Goal: Obtain resource: Download file/media

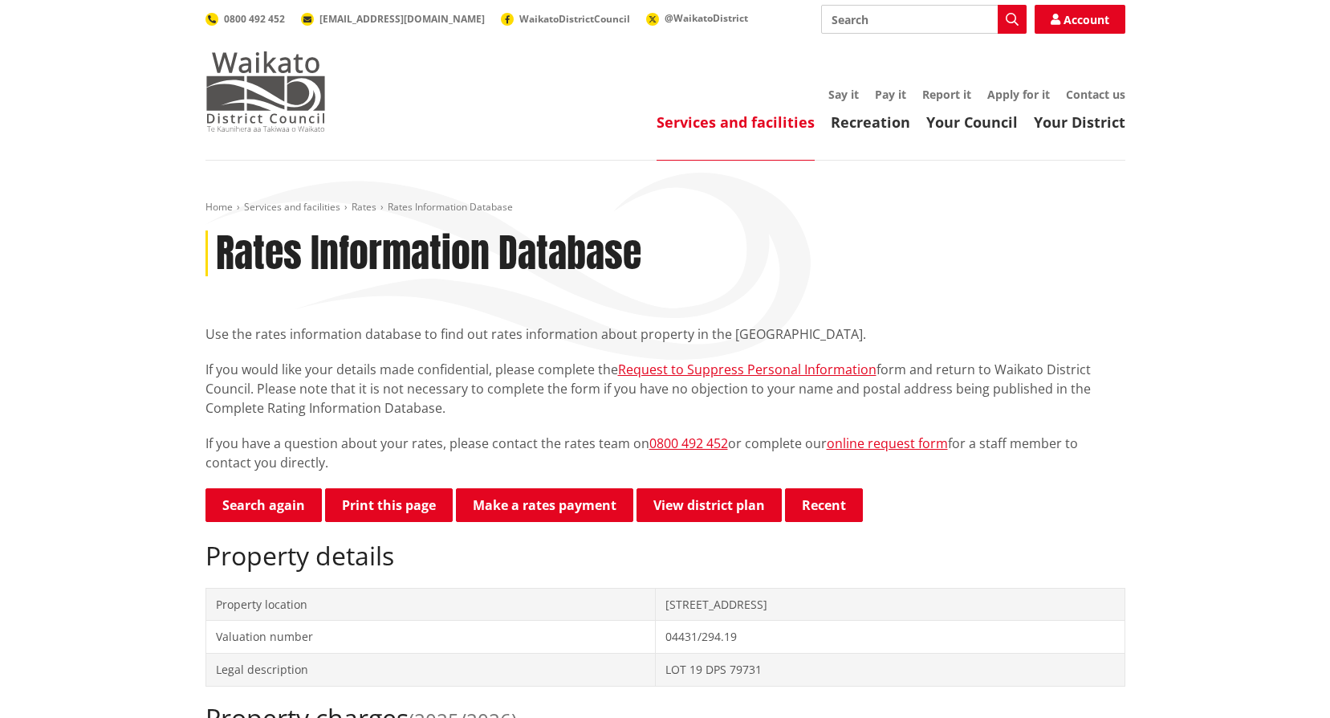
click at [283, 74] on img at bounding box center [266, 91] width 120 height 80
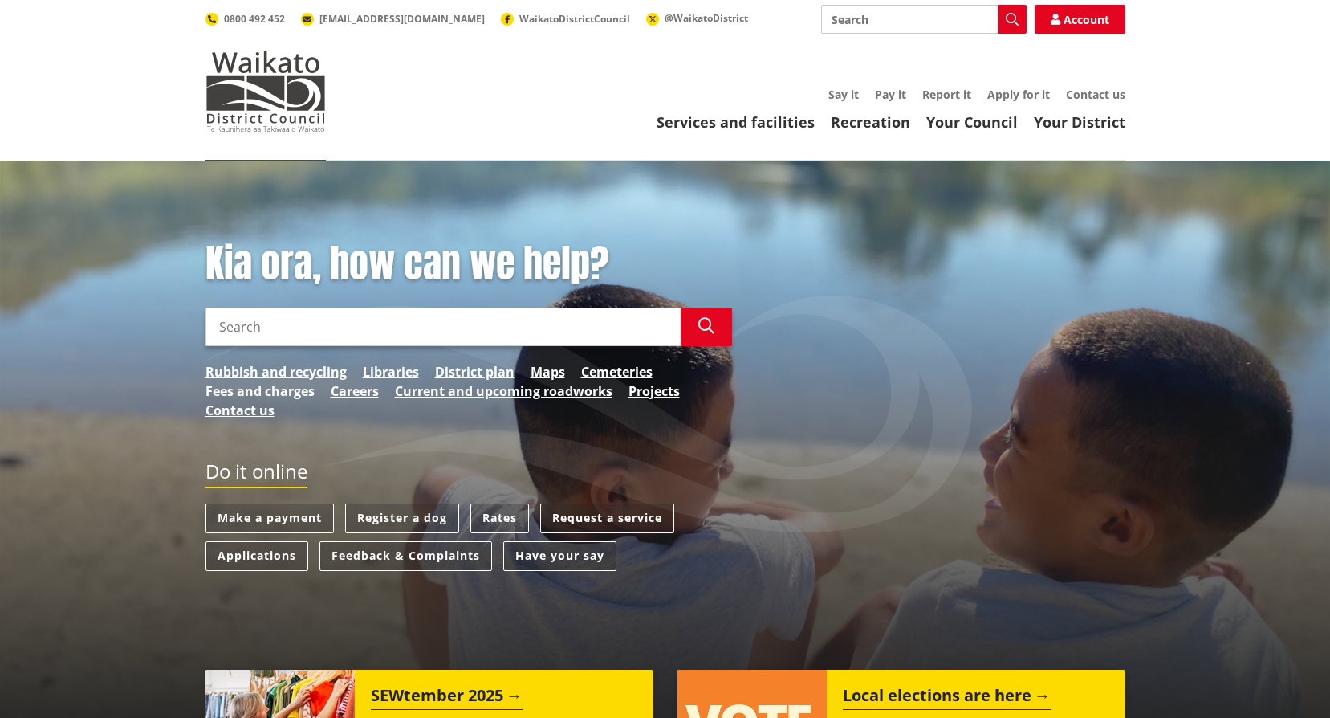
click at [249, 390] on link "Fees and charges" at bounding box center [260, 390] width 109 height 19
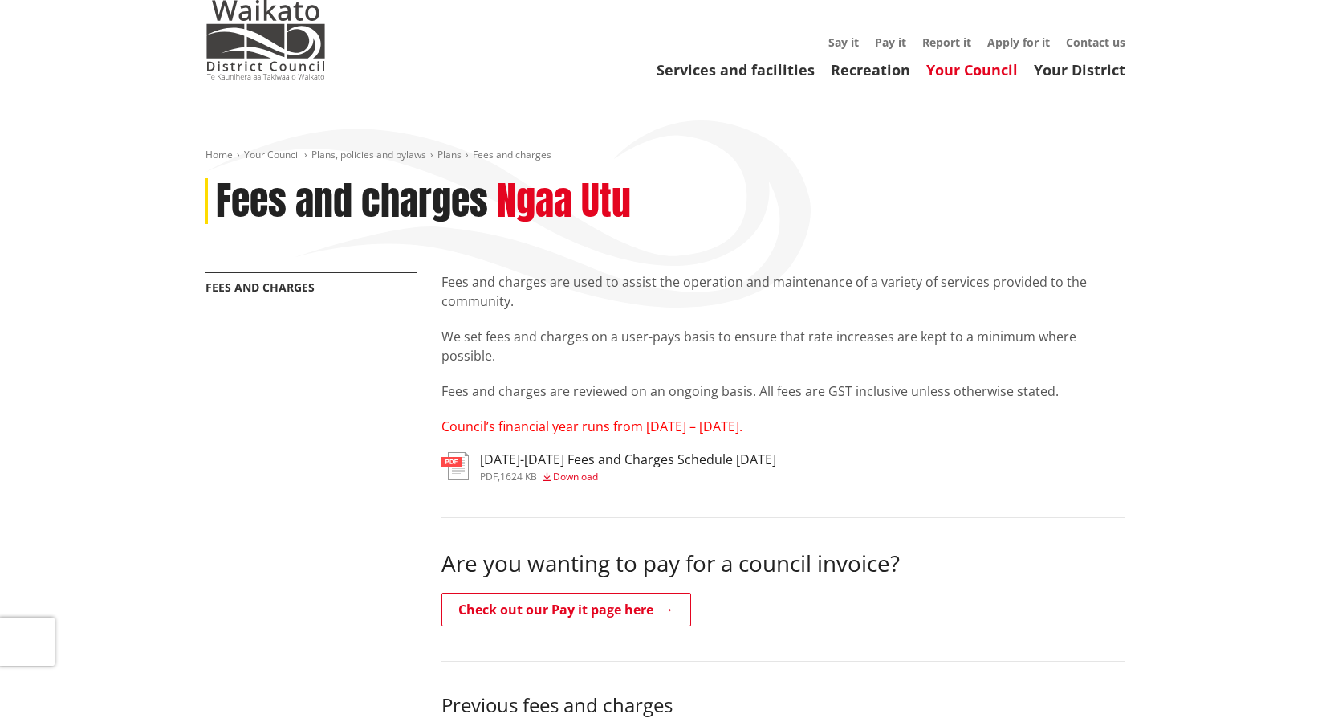
scroll to position [80, 0]
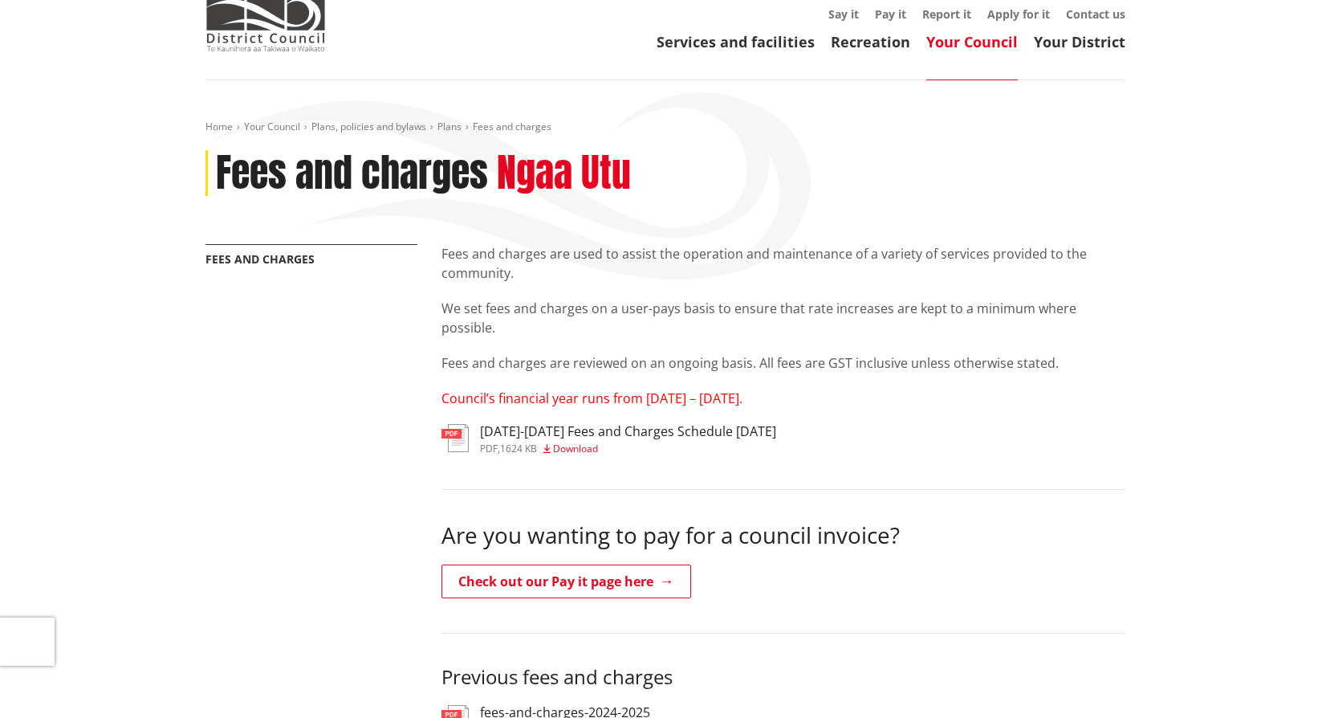
click at [512, 398] on span "Council’s financial year runs from 1 July – 30 June." at bounding box center [592, 398] width 301 height 18
click at [587, 445] on span "Download" at bounding box center [575, 449] width 45 height 14
